Goal: Task Accomplishment & Management: Use online tool/utility

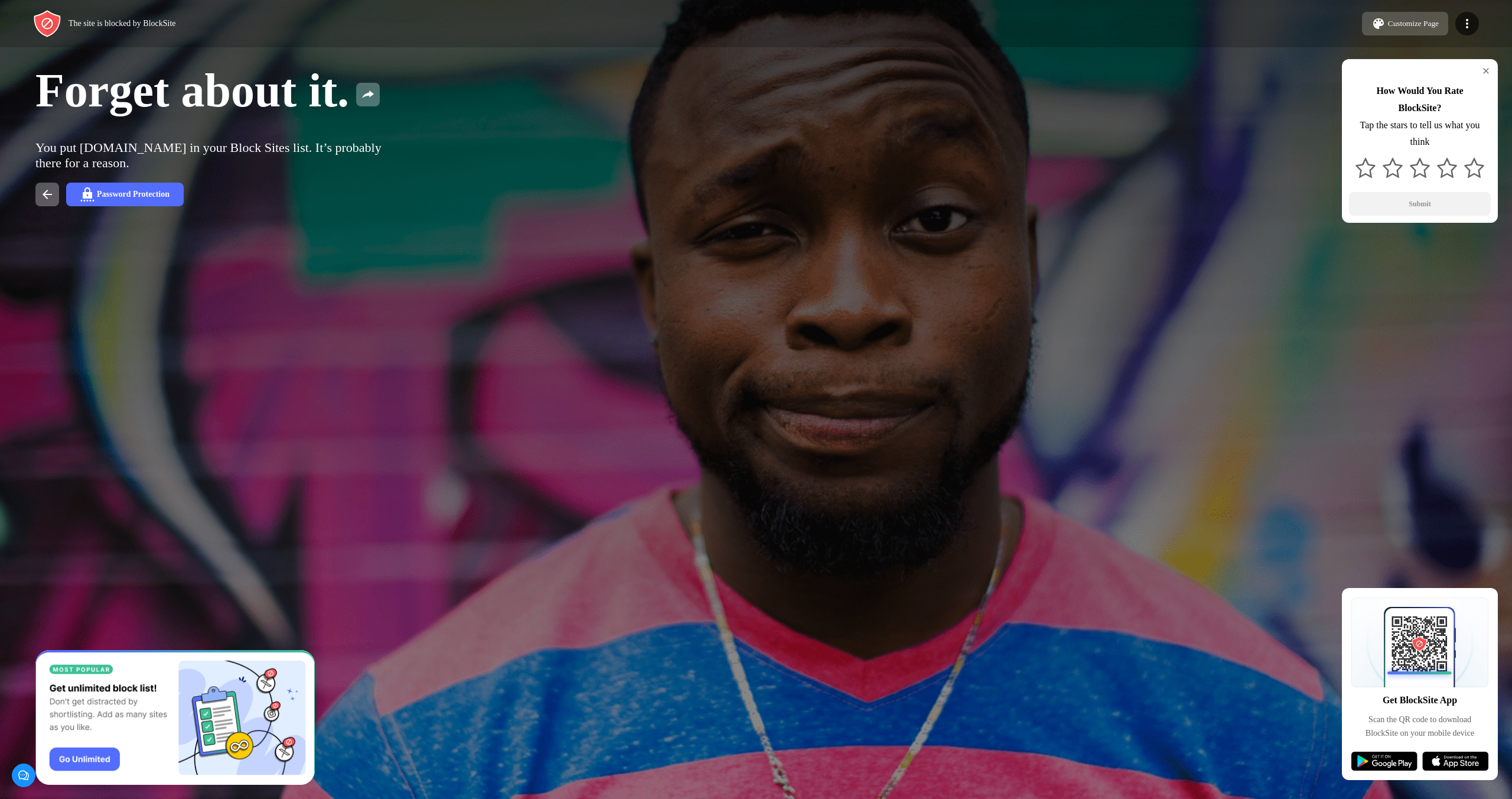
click at [1427, 27] on div "Customize Page" at bounding box center [1414, 23] width 51 height 9
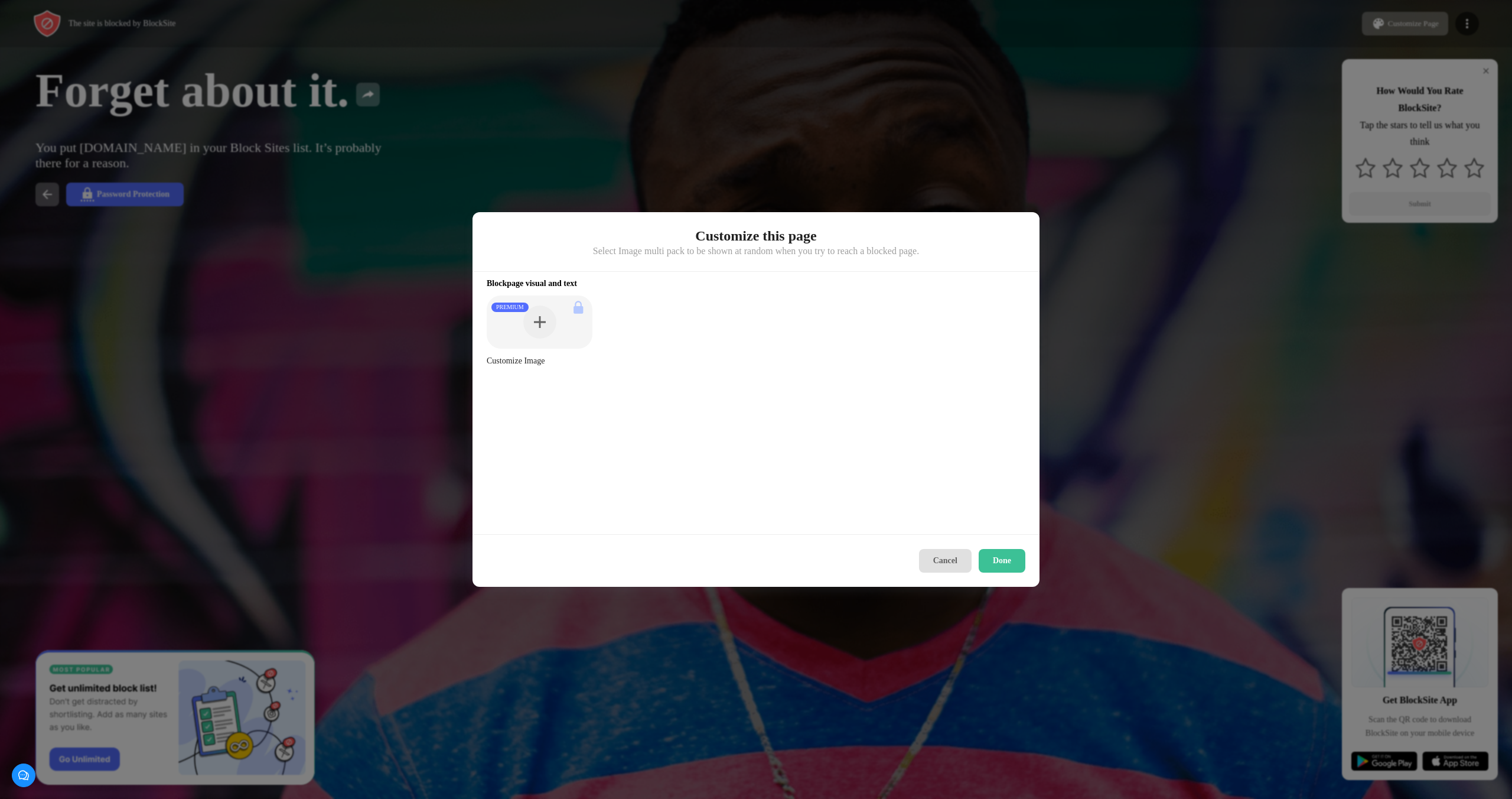
click at [942, 551] on button "Cancel" at bounding box center [945, 561] width 52 height 24
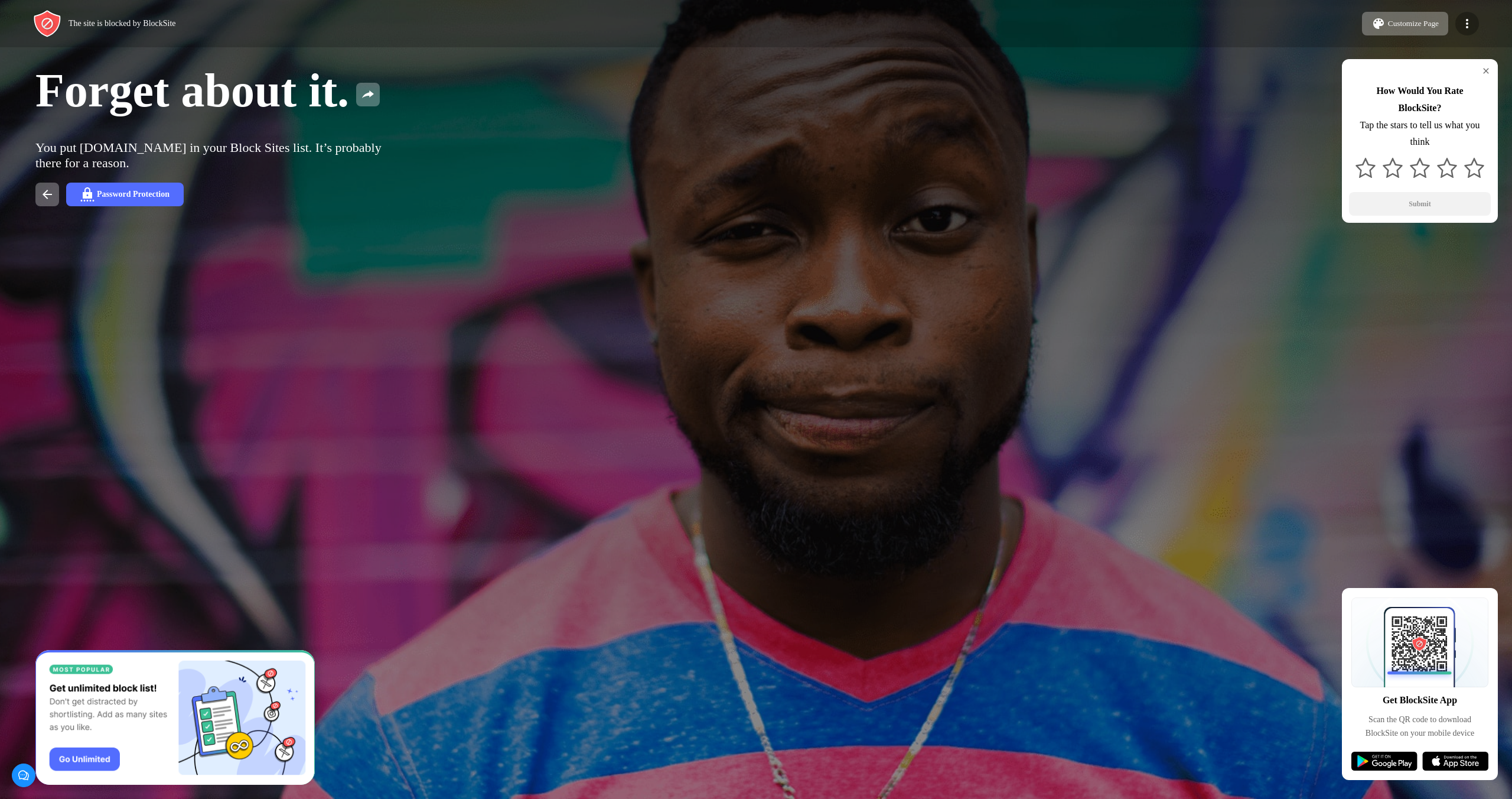
click at [1478, 20] on div at bounding box center [1467, 24] width 24 height 24
click at [539, 93] on div "Forget about it." at bounding box center [612, 90] width 1153 height 54
